Goal: Navigation & Orientation: Find specific page/section

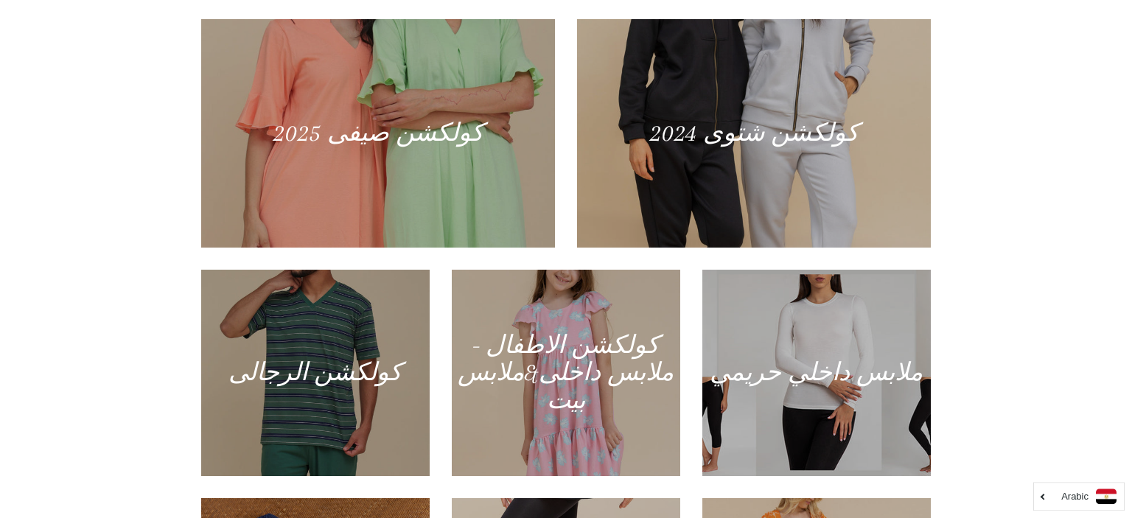
scroll to position [668, 0]
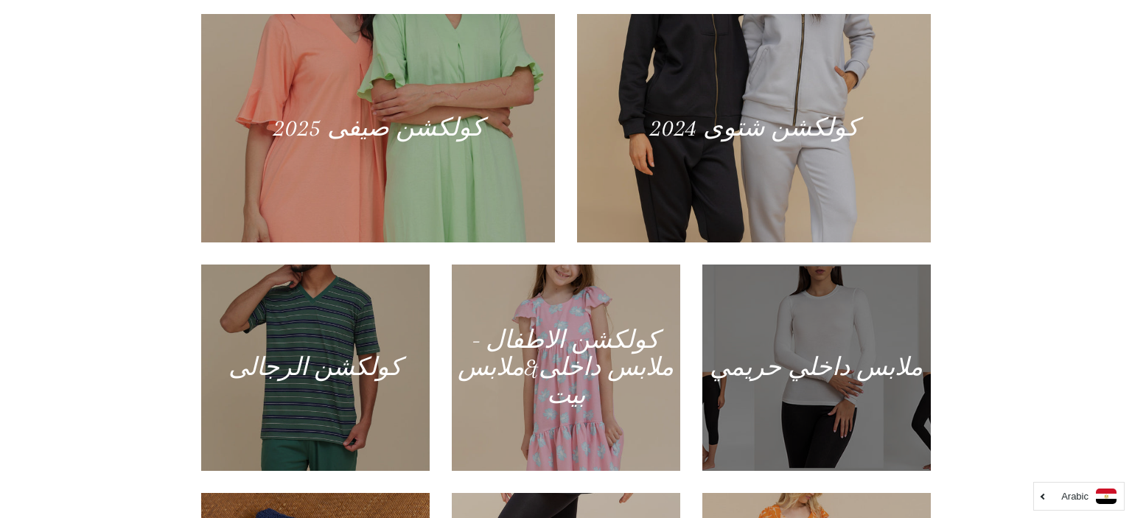
click at [825, 370] on div at bounding box center [816, 368] width 235 height 212
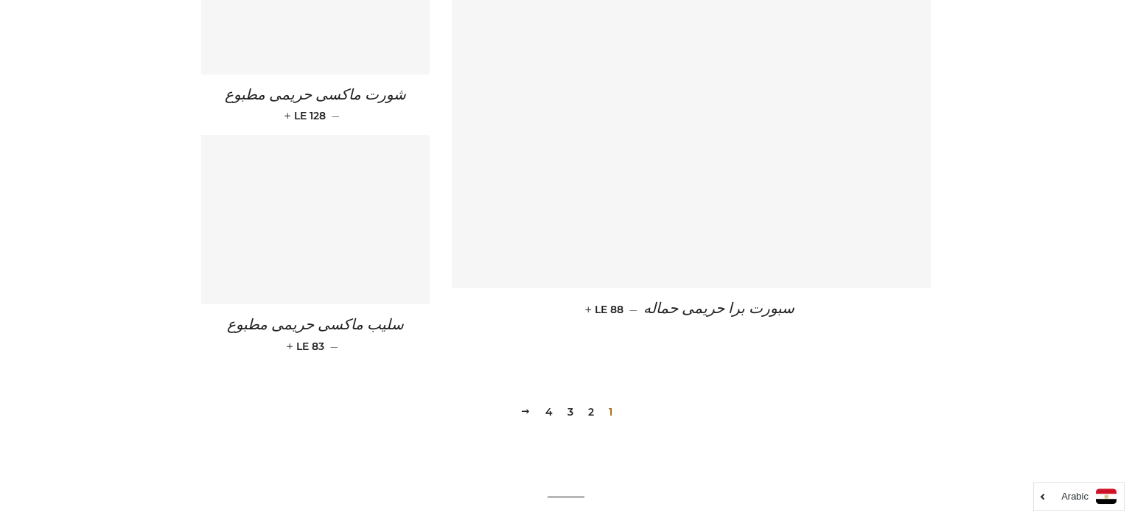
scroll to position [2152, 0]
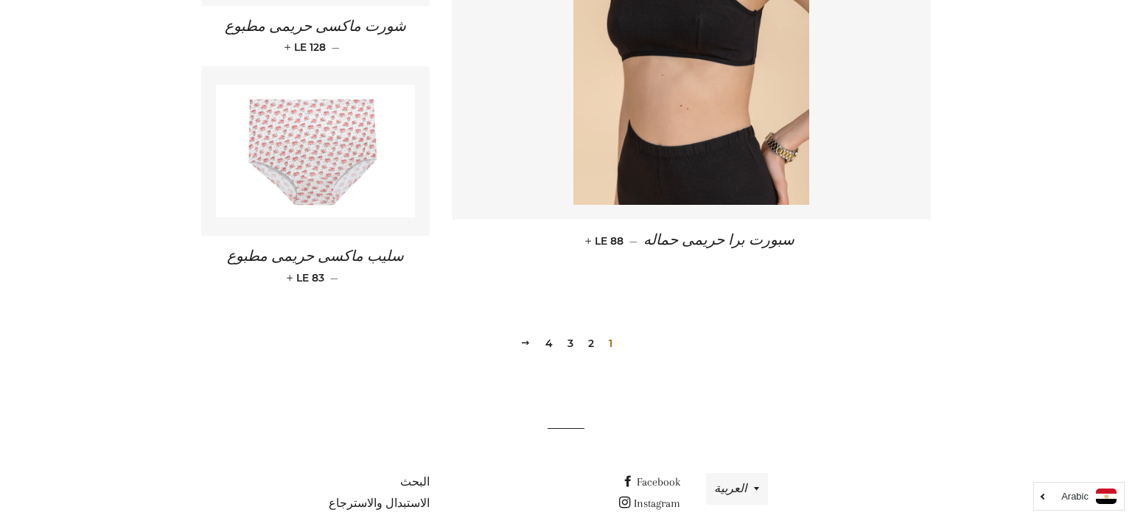
click at [591, 332] on link "2" at bounding box center [591, 343] width 18 height 22
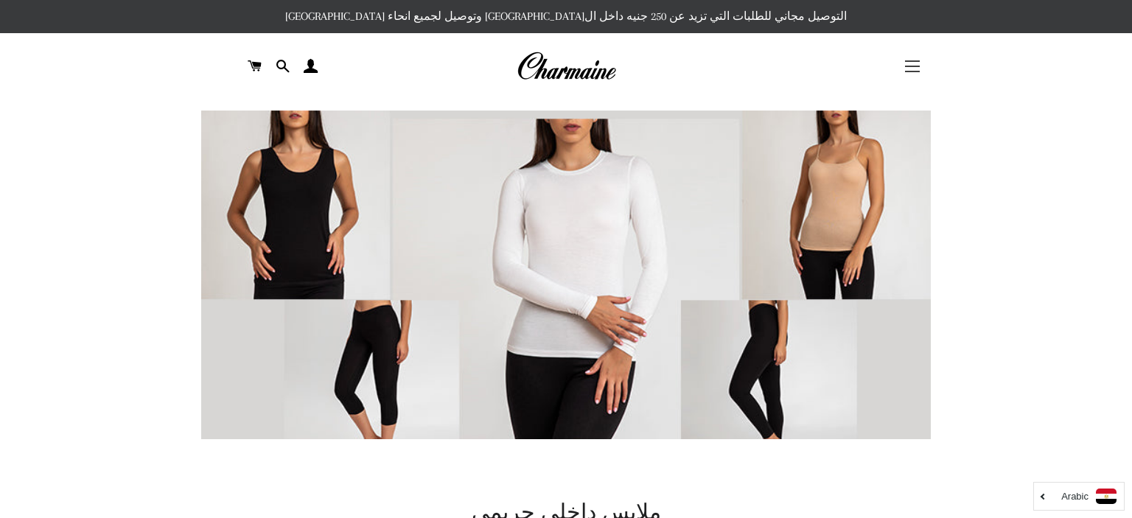
click at [914, 60] on span "button" at bounding box center [912, 60] width 15 height 1
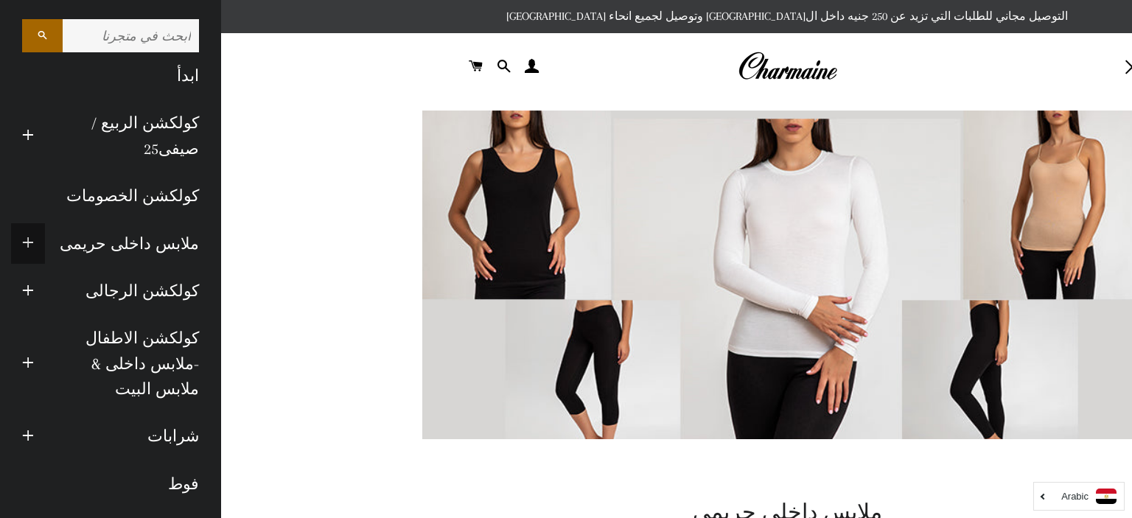
click at [24, 234] on span "button" at bounding box center [28, 243] width 12 height 18
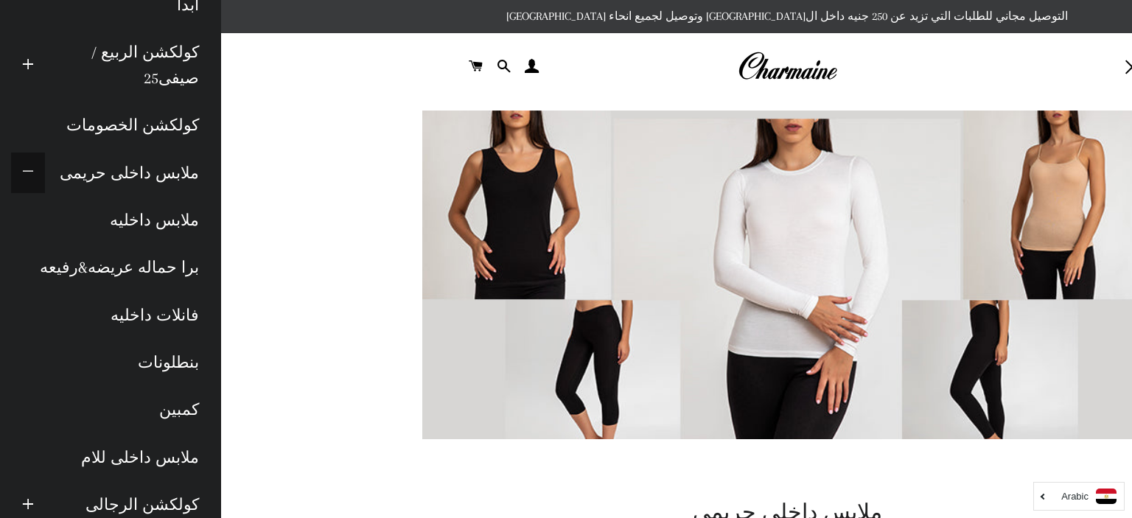
scroll to position [77, 0]
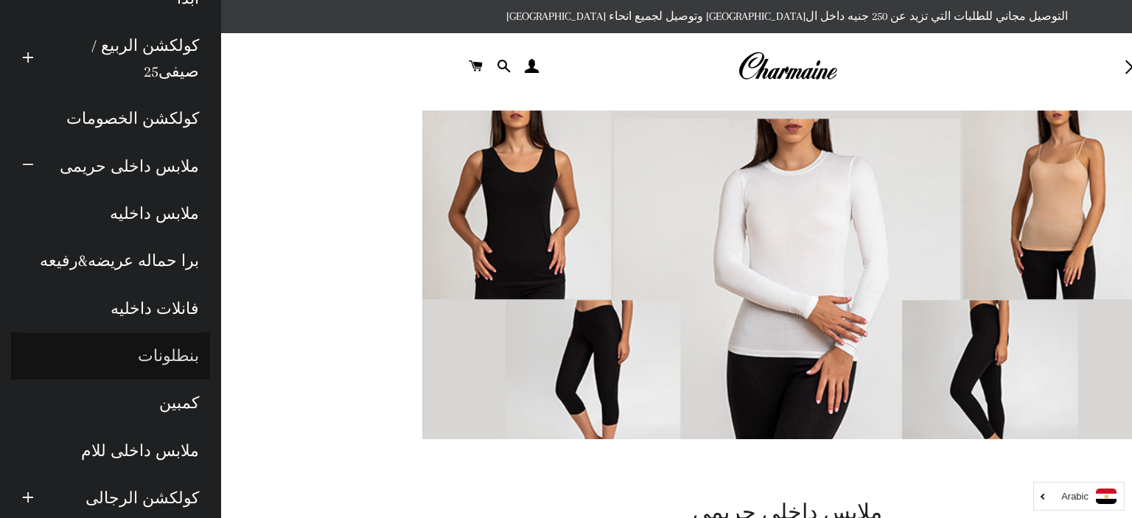
click at [169, 332] on link "بنطلونات" at bounding box center [110, 355] width 199 height 47
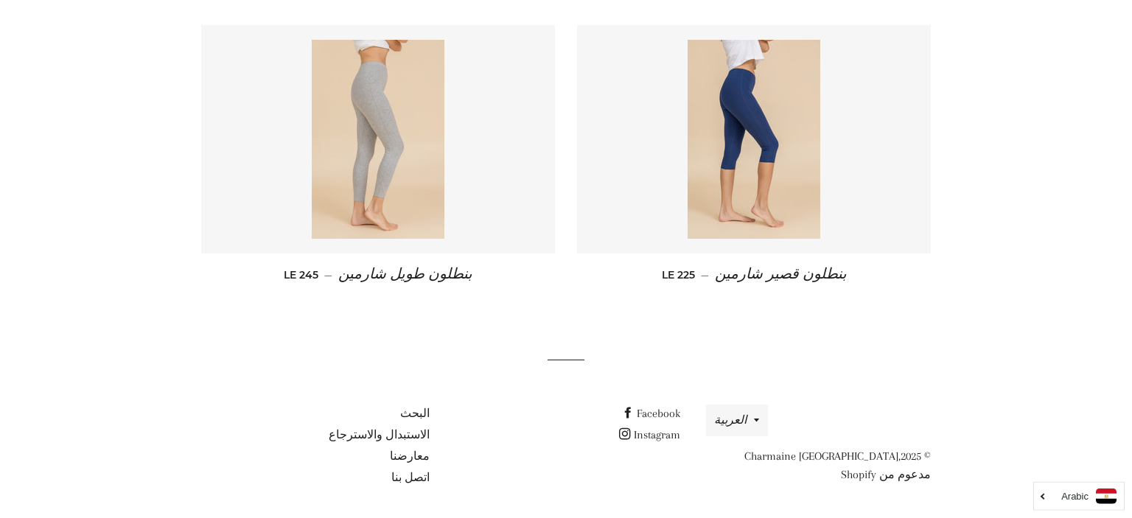
scroll to position [267, 0]
